Goal: Information Seeking & Learning: Learn about a topic

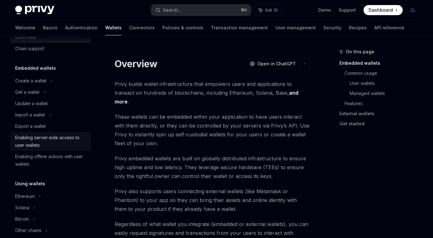
scroll to position [18, 0]
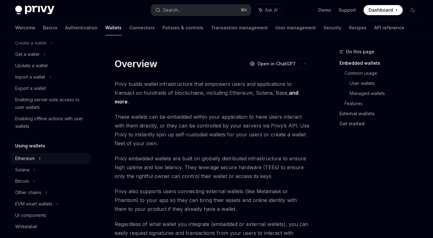
click at [42, 49] on div "Ethereum" at bounding box center [50, 42] width 81 height 11
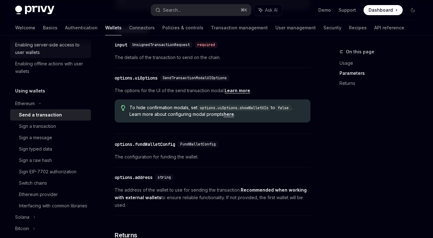
scroll to position [113, 0]
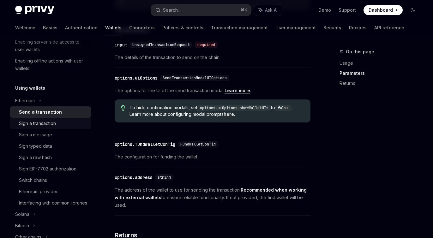
click at [62, 122] on div "Sign a transaction" at bounding box center [53, 124] width 68 height 8
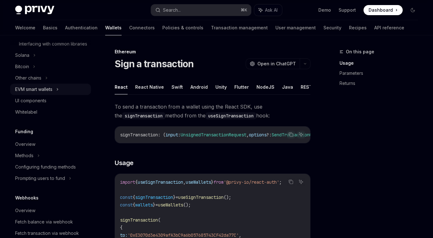
scroll to position [266, 0]
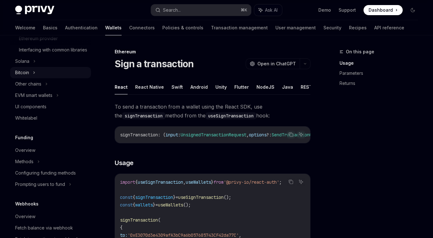
click at [28, 76] on div "Bitcoin" at bounding box center [22, 73] width 14 height 8
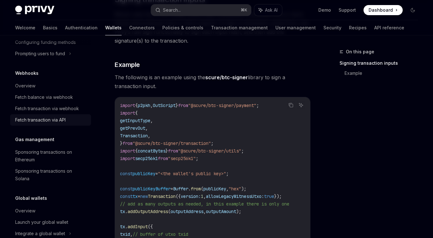
scroll to position [429, 0]
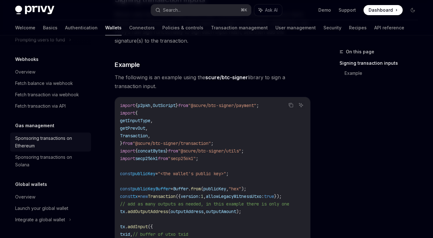
click at [44, 138] on div "Sponsoring transactions on Ethereum" at bounding box center [51, 142] width 72 height 15
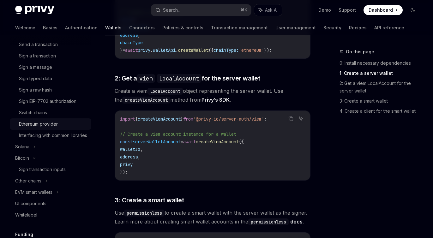
scroll to position [179, 0]
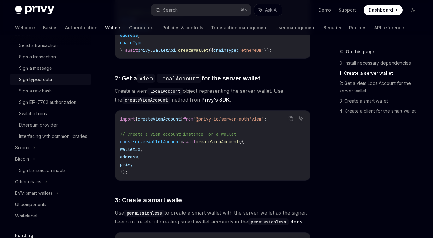
click at [47, 78] on div "Sign typed data" at bounding box center [35, 80] width 33 height 8
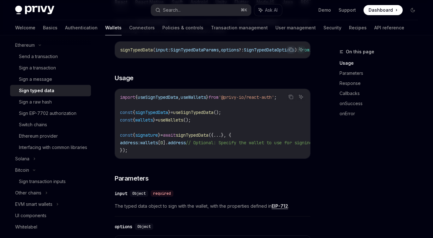
scroll to position [167, 0]
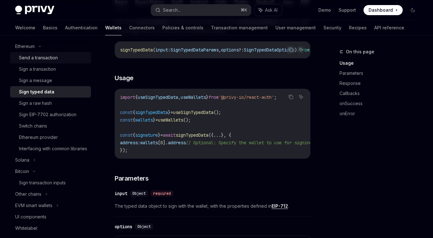
click at [39, 56] on div "Send a transaction" at bounding box center [38, 58] width 39 height 8
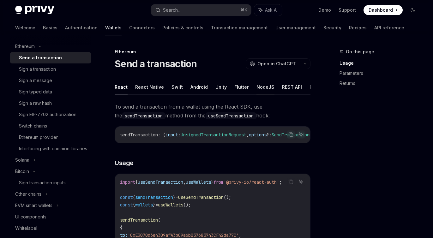
click at [257, 87] on button "NodeJS" at bounding box center [266, 87] width 18 height 15
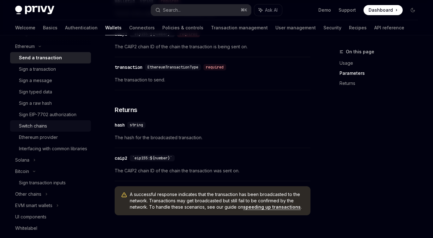
scroll to position [398, 0]
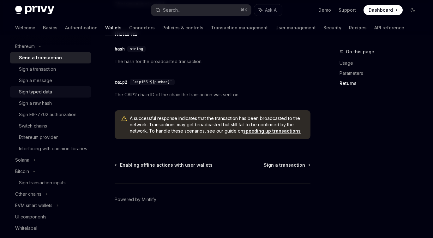
type textarea "*"
